Goal: Task Accomplishment & Management: Use online tool/utility

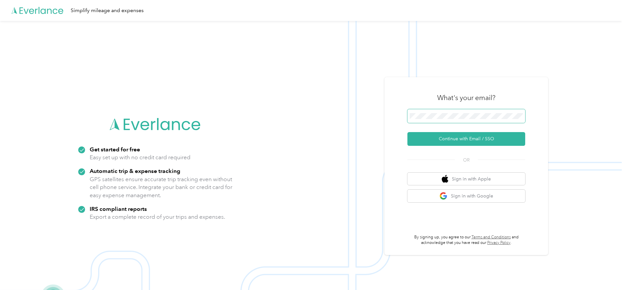
click at [457, 119] on span at bounding box center [466, 116] width 118 height 14
click at [415, 138] on button "Continue with Email / SSO" at bounding box center [466, 139] width 118 height 14
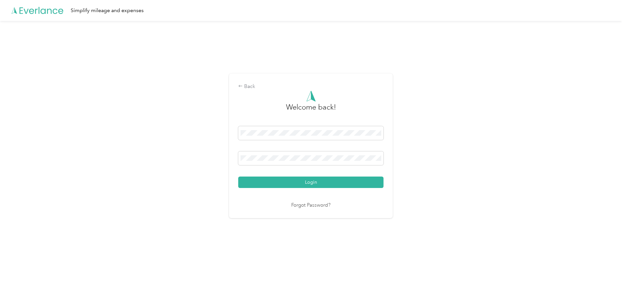
click at [289, 190] on div "Welcome back! Login Forgot Password?" at bounding box center [310, 150] width 145 height 119
click at [290, 184] on button "Login" at bounding box center [310, 182] width 145 height 11
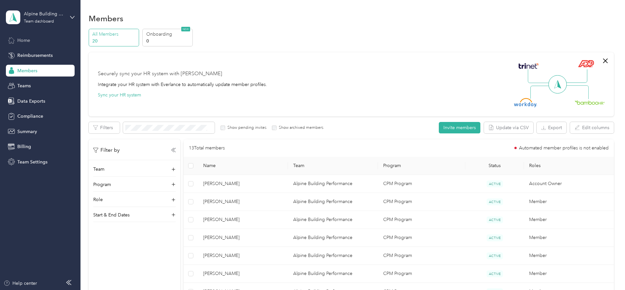
click at [37, 40] on div "Home" at bounding box center [40, 40] width 69 height 12
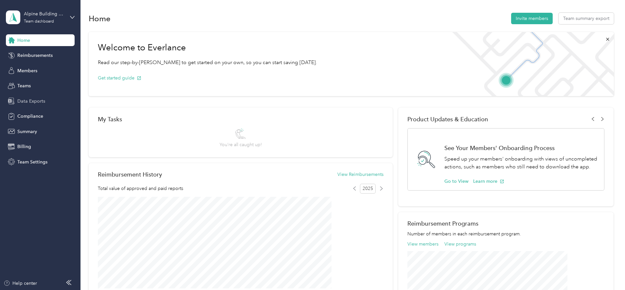
click at [37, 99] on span "Data Exports" at bounding box center [31, 101] width 28 height 7
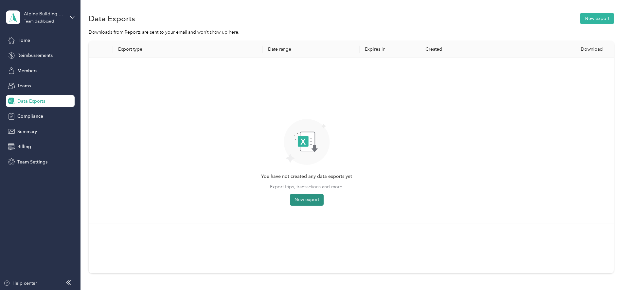
click at [323, 200] on button "New export" at bounding box center [307, 200] width 34 height 12
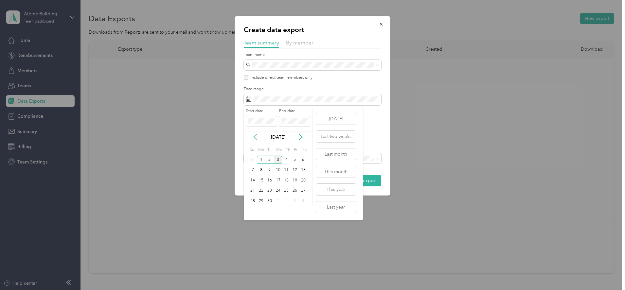
click at [253, 137] on icon at bounding box center [254, 137] width 3 height 6
click at [301, 181] on div "16" at bounding box center [303, 180] width 9 height 8
click at [292, 200] on div "29" at bounding box center [294, 201] width 9 height 8
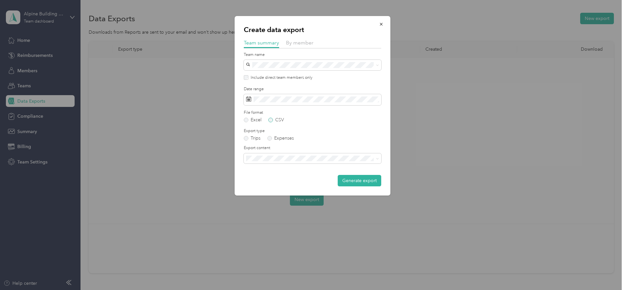
click at [271, 120] on label "CSV" at bounding box center [276, 120] width 16 height 5
click at [267, 184] on li "Summary and full trips list" at bounding box center [312, 181] width 137 height 11
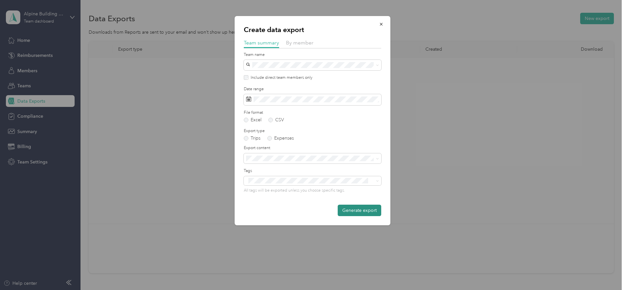
click at [364, 213] on button "Generate export" at bounding box center [358, 210] width 43 height 11
